Goal: Find specific page/section: Find specific page/section

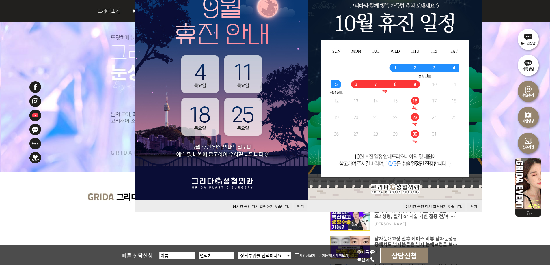
scroll to position [87, 0]
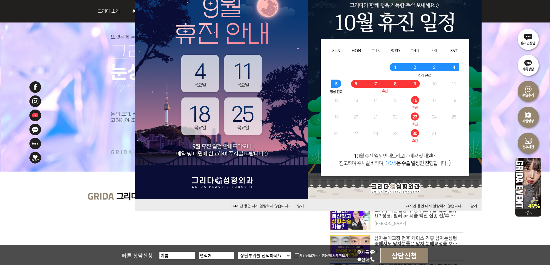
click at [295, 202] on div "24 시간 동안 다시 열람하지 않습니다. 닫기" at bounding box center [221, 205] width 173 height 12
click at [296, 205] on button "닫기" at bounding box center [300, 206] width 13 height 8
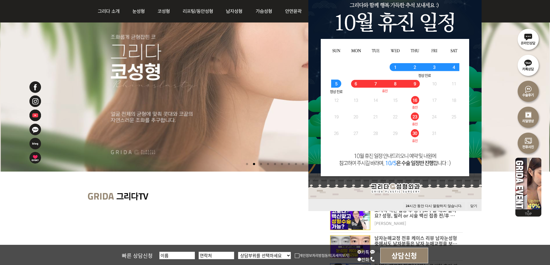
click at [472, 203] on button "닫기" at bounding box center [473, 206] width 13 height 8
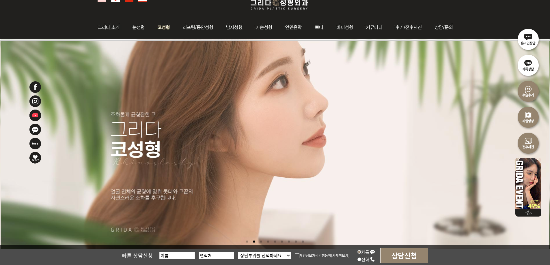
scroll to position [0, 0]
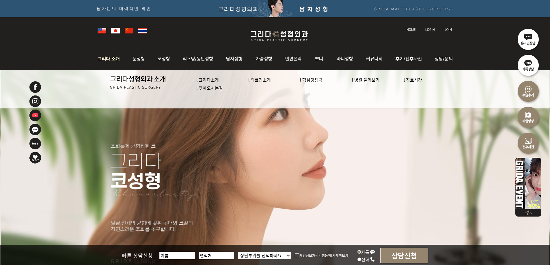
click at [260, 78] on link "l 의료진소개" at bounding box center [259, 80] width 23 height 6
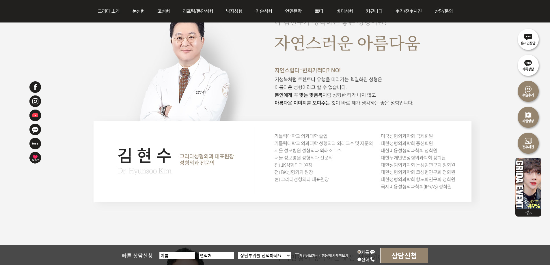
scroll to position [407, 0]
